Goal: Task Accomplishment & Management: Manage account settings

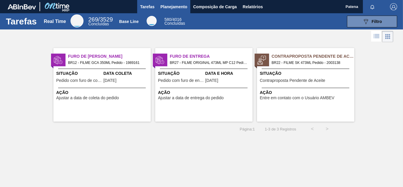
click at [179, 8] on span "Planejamento" at bounding box center [174, 6] width 27 height 7
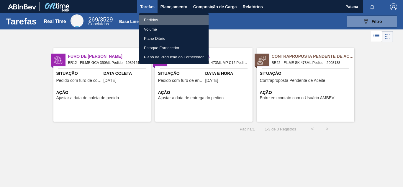
click at [163, 22] on li "Pedidos" at bounding box center [173, 19] width 69 height 9
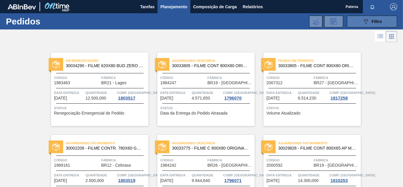
click at [373, 20] on span "Filtro" at bounding box center [377, 21] width 10 height 5
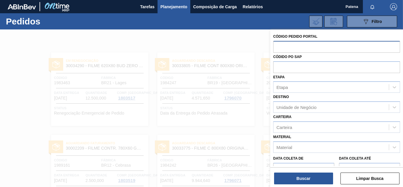
click at [293, 51] on input "text" at bounding box center [336, 46] width 127 height 11
paste input "text"
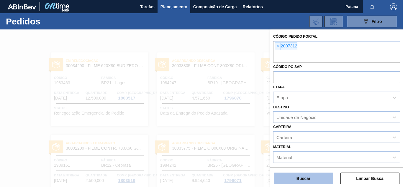
click at [311, 179] on button "Buscar" at bounding box center [303, 179] width 59 height 12
